Goal: Find specific page/section: Find specific page/section

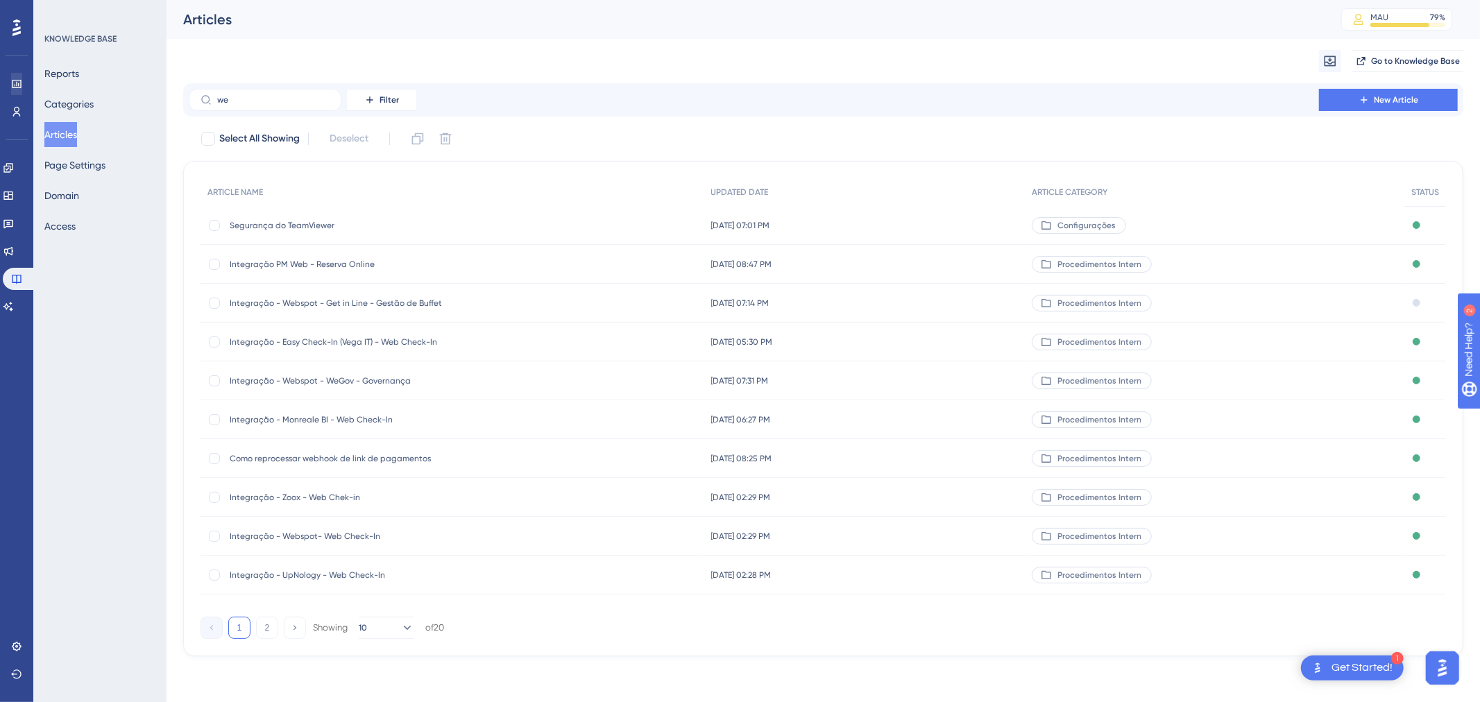
type input "w"
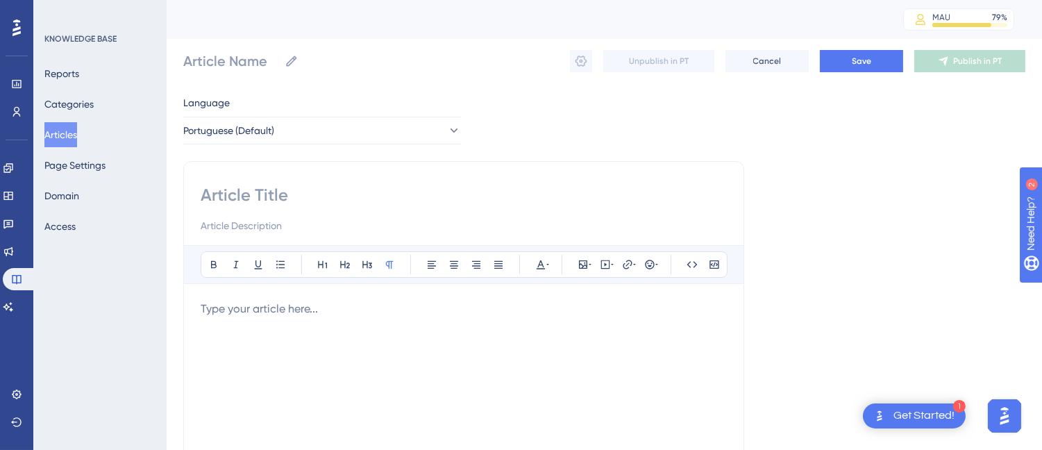
click at [74, 130] on button "Articles" at bounding box center [60, 134] width 33 height 25
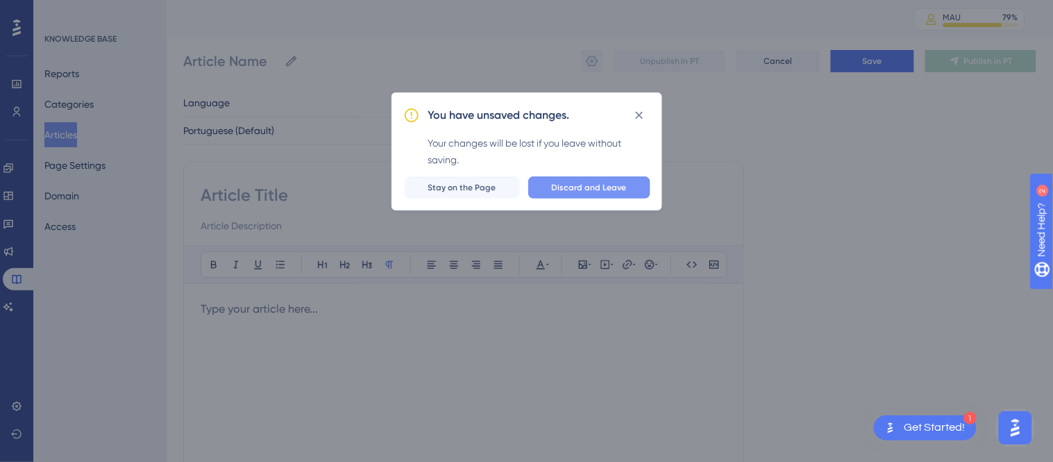
click at [575, 186] on span "Discard and Leave" at bounding box center [589, 187] width 75 height 11
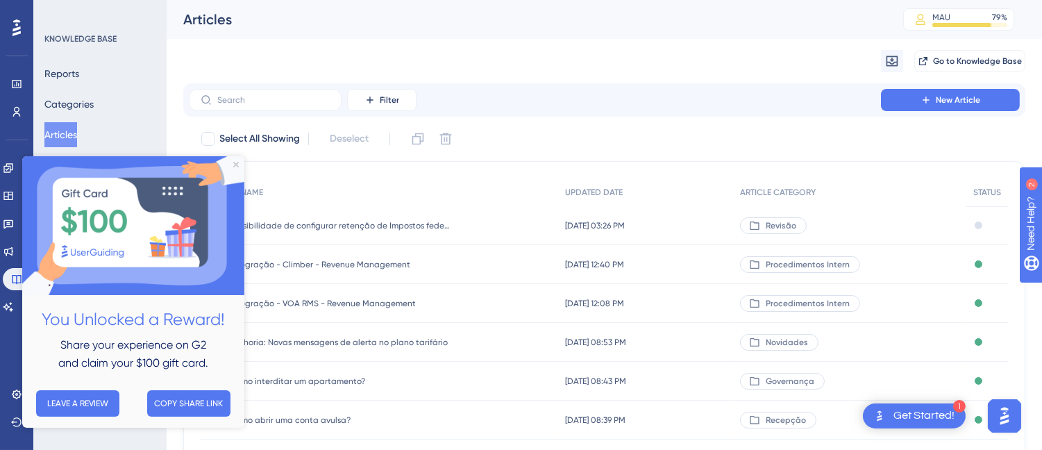
click at [239, 165] on img at bounding box center [133, 225] width 222 height 139
click at [235, 164] on icon "Close Preview" at bounding box center [236, 165] width 6 height 6
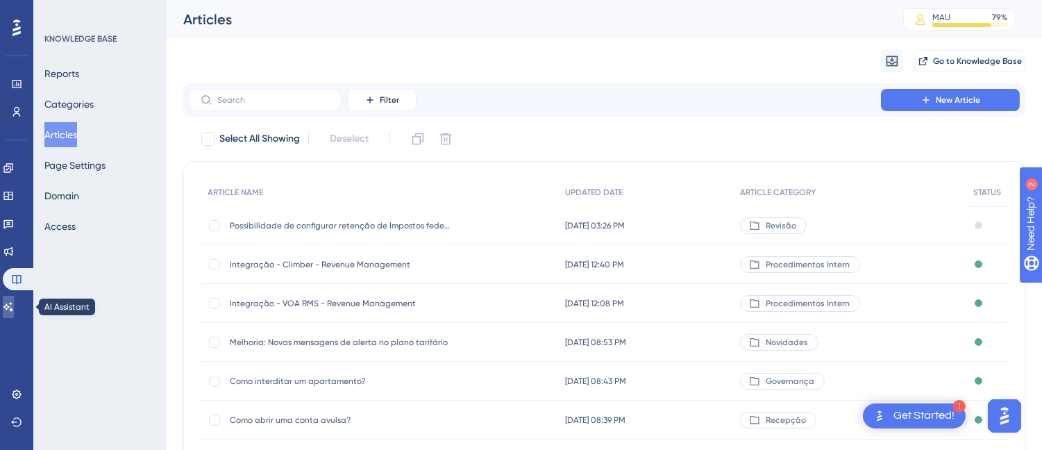
click at [14, 301] on link at bounding box center [8, 307] width 11 height 22
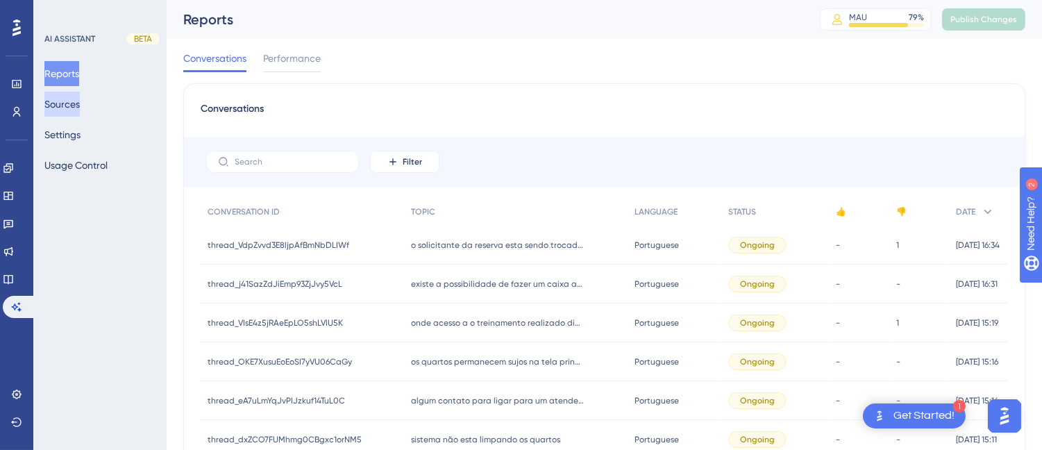
click at [74, 101] on button "Sources" at bounding box center [61, 104] width 35 height 25
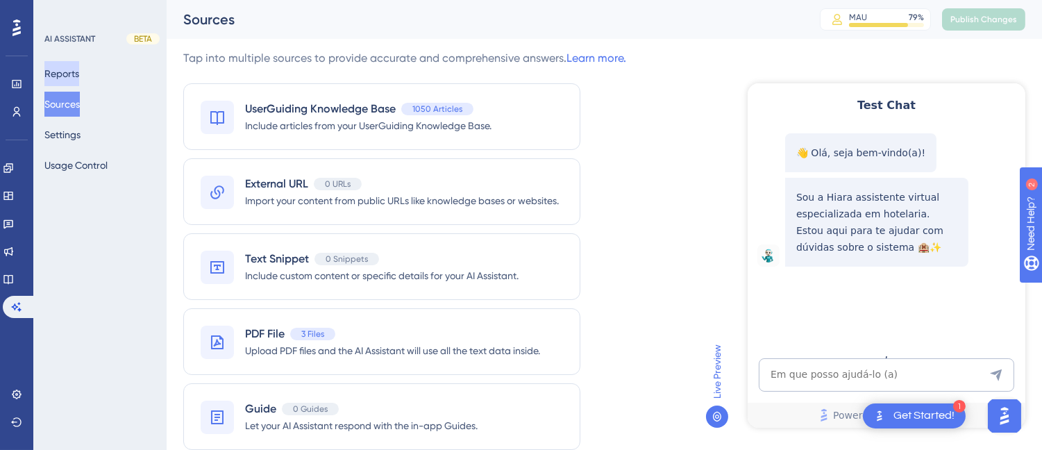
click at [70, 72] on button "Reports" at bounding box center [61, 73] width 35 height 25
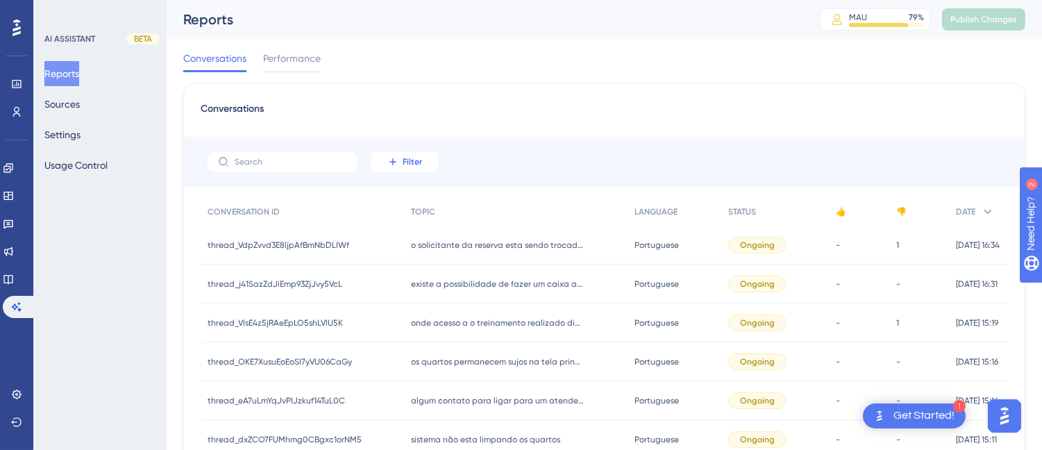
click at [397, 162] on icon at bounding box center [392, 161] width 11 height 11
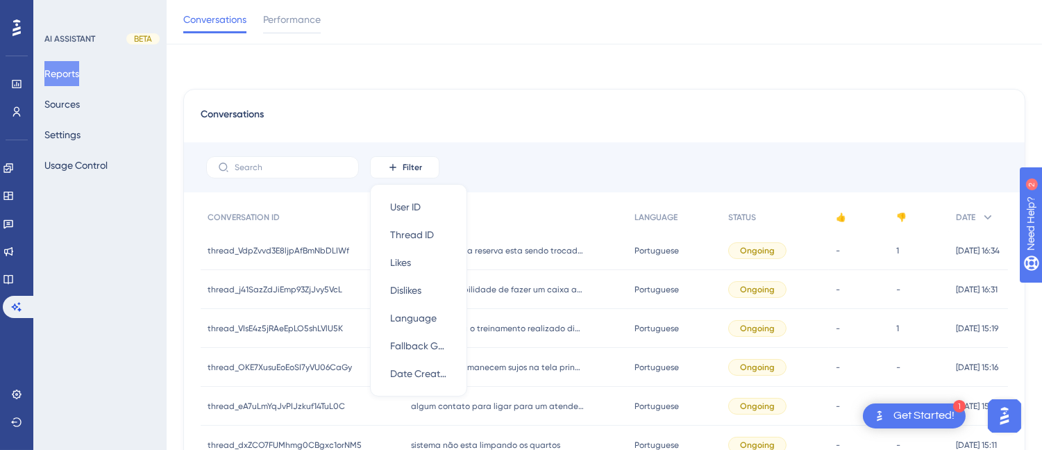
scroll to position [59, 0]
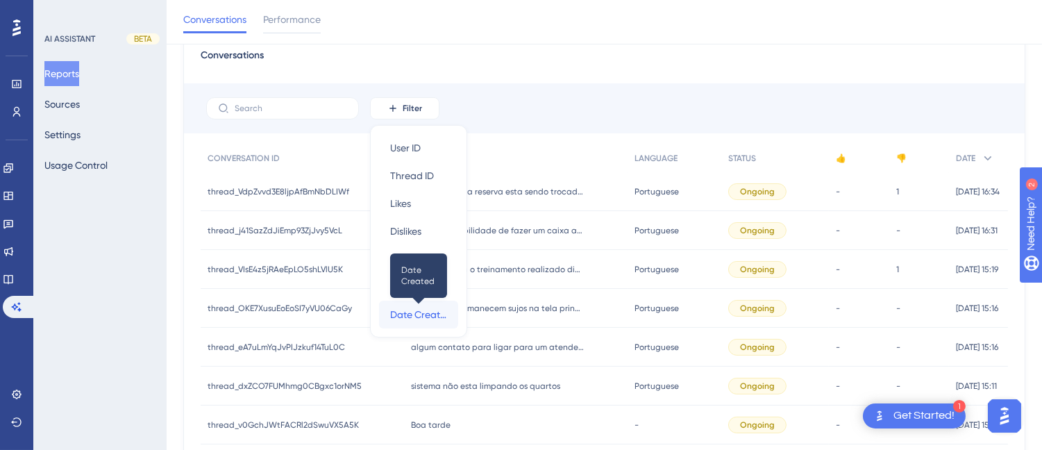
click at [426, 309] on span "Date Created" at bounding box center [418, 314] width 57 height 17
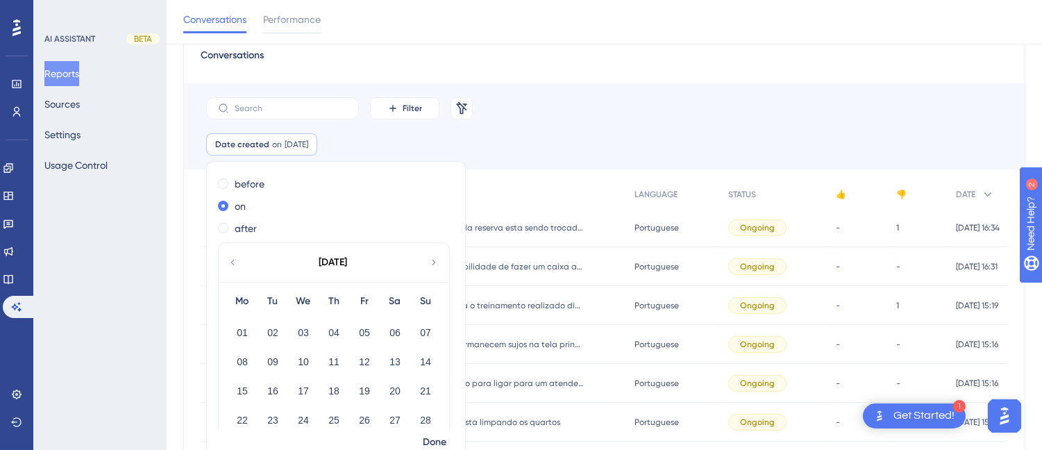
scroll to position [50, 0]
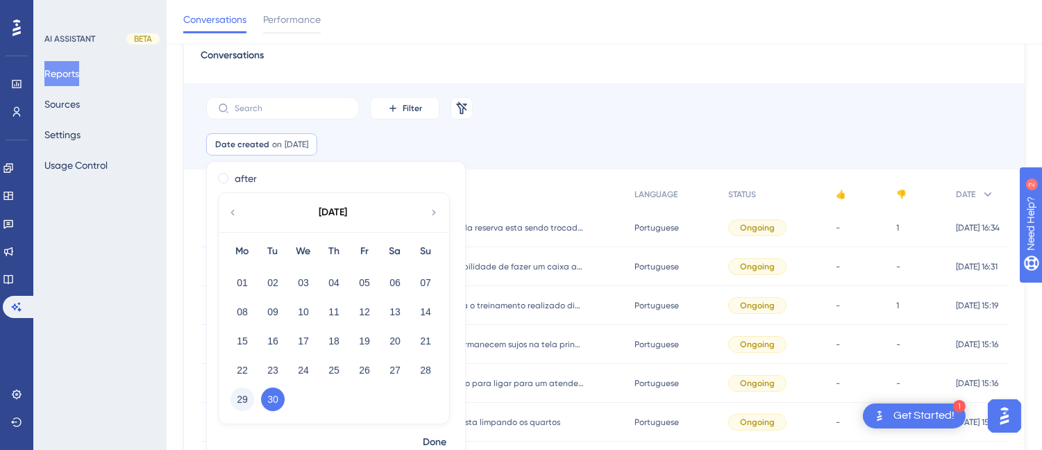
click at [244, 391] on button "29" at bounding box center [242, 399] width 24 height 24
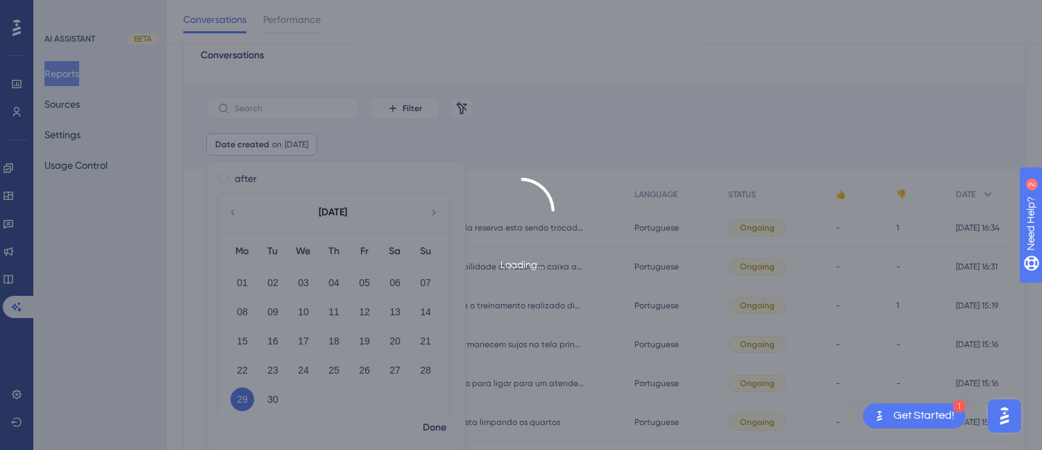
click at [431, 425] on div "Loading..." at bounding box center [521, 225] width 1042 height 450
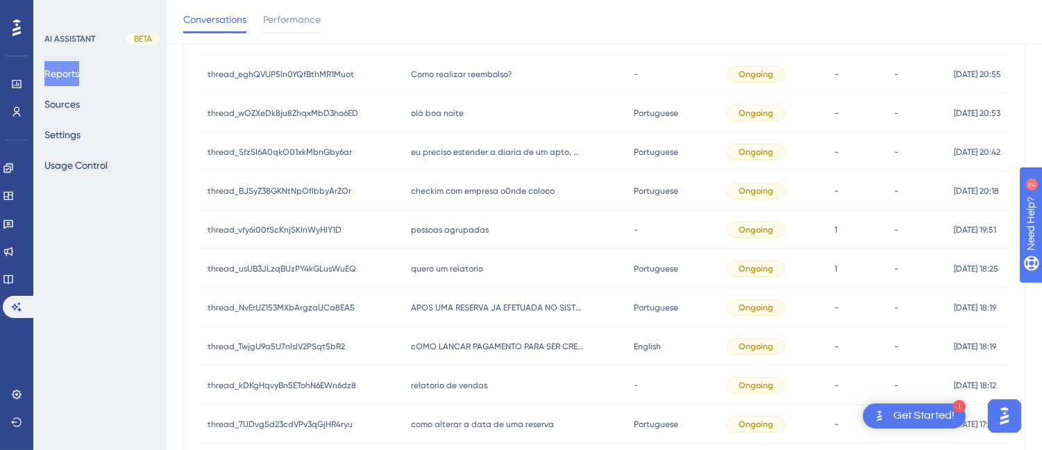
scroll to position [700, 0]
